Goal: Navigation & Orientation: Find specific page/section

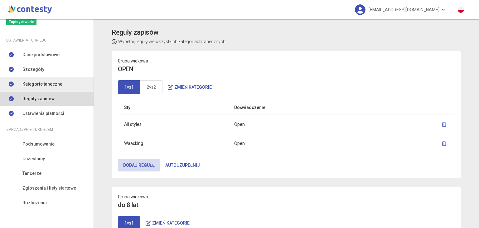
scroll to position [53, 0]
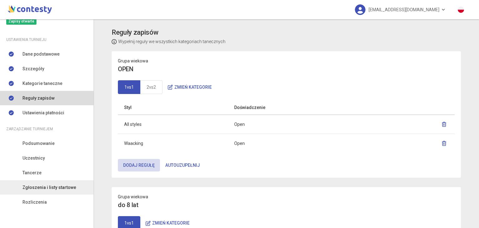
click at [32, 184] on span "Zgłoszenia i listy startowe" at bounding box center [49, 187] width 54 height 7
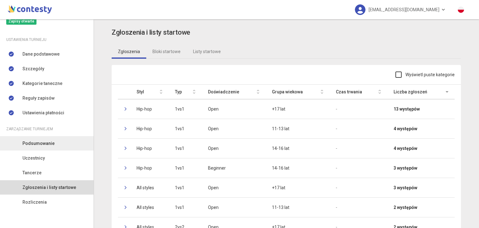
click at [33, 142] on span "Podsumowanie" at bounding box center [38, 143] width 32 height 7
